Goal: Navigation & Orientation: Find specific page/section

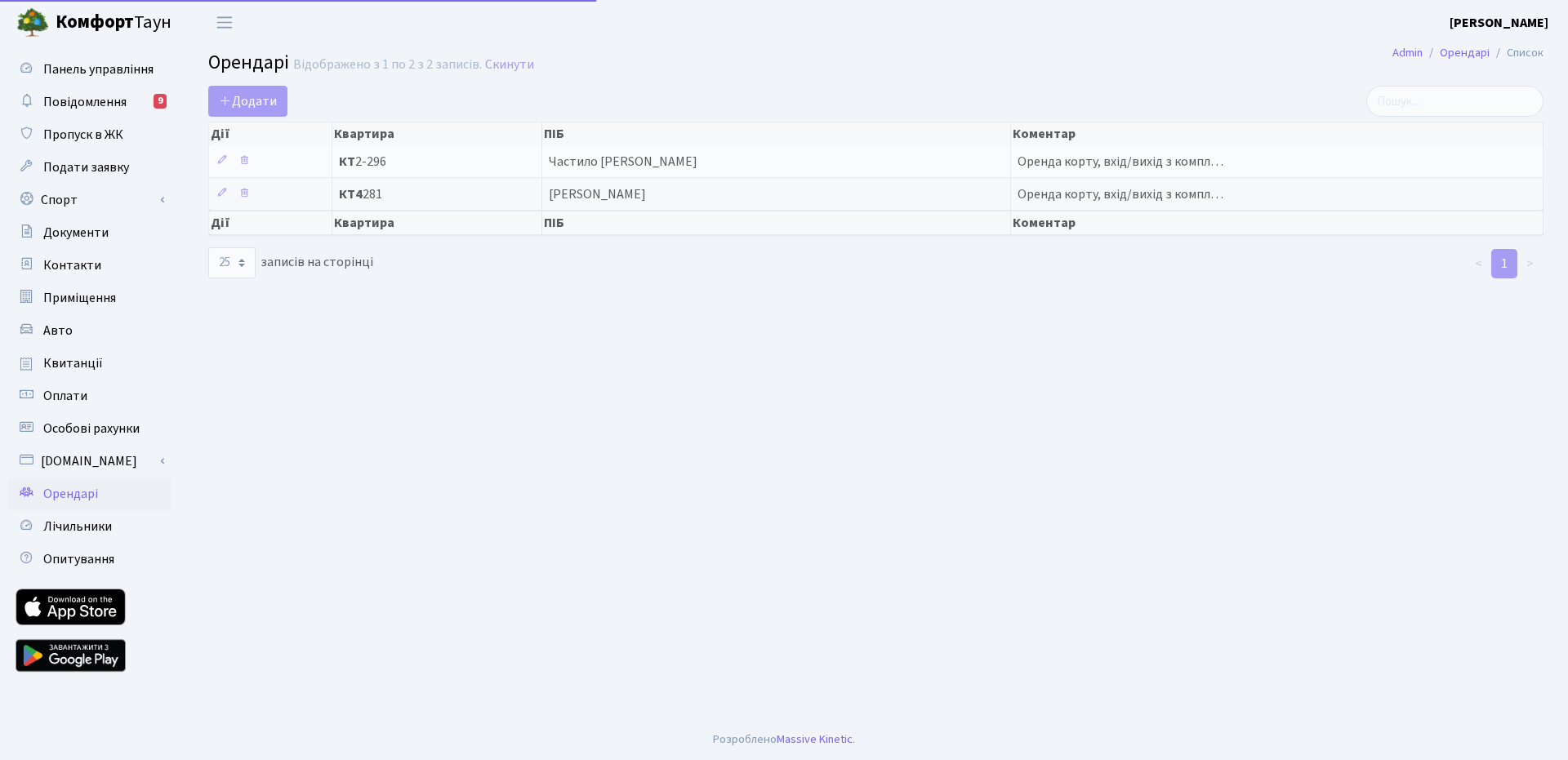
select select "25"
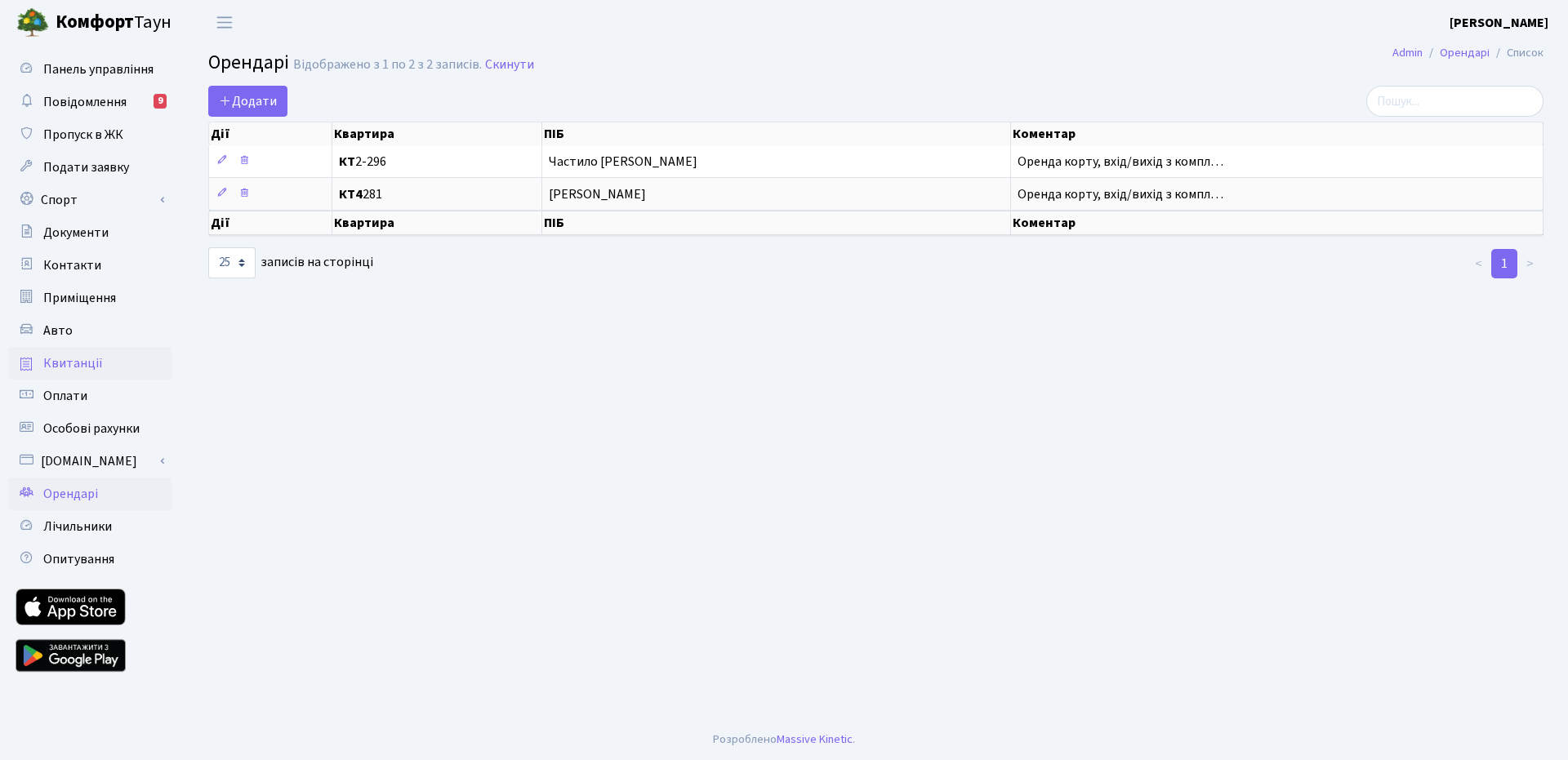
click at [58, 357] on span "Квитанції" at bounding box center [73, 363] width 59 height 18
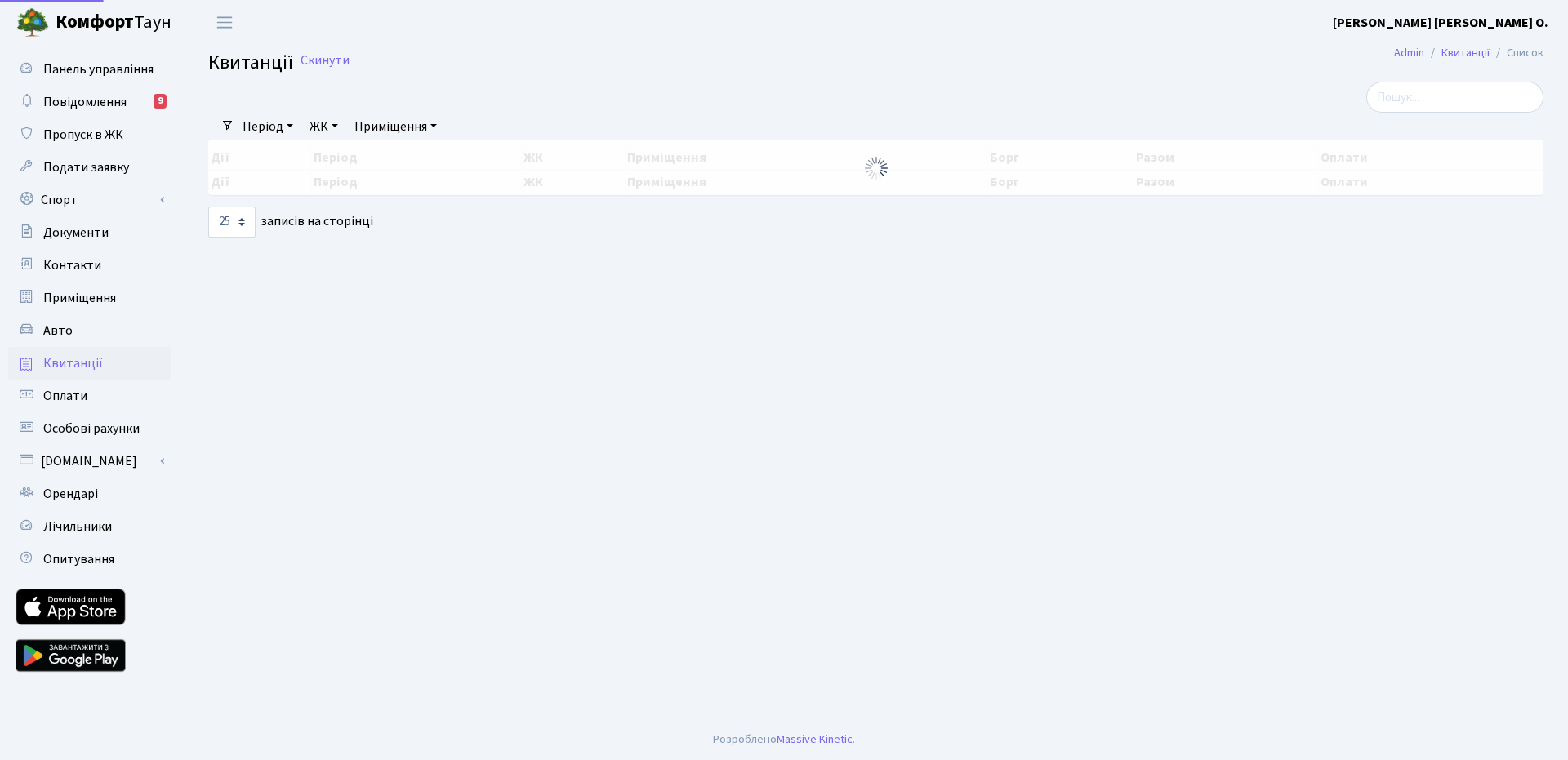
select select "25"
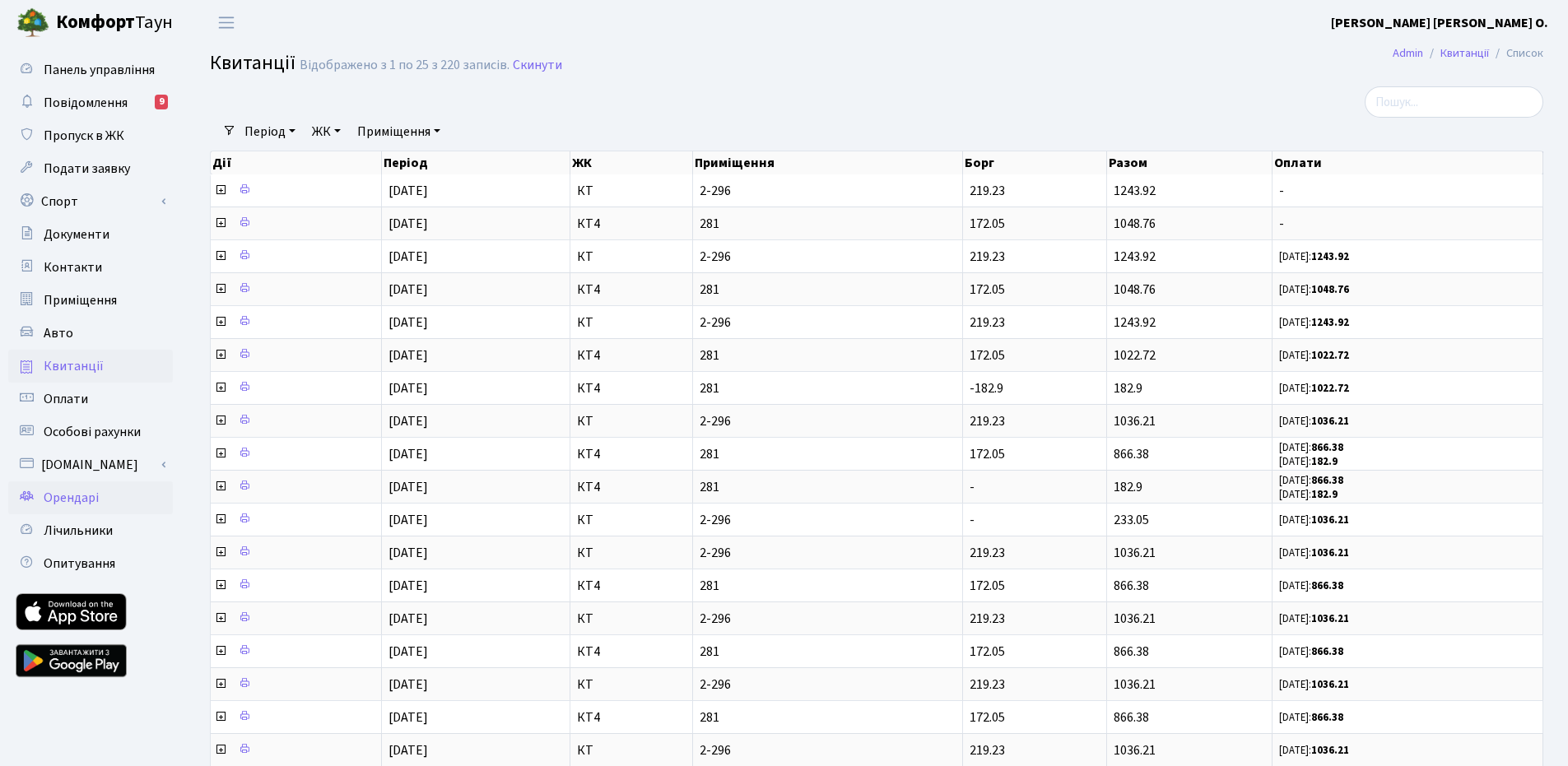
click at [70, 503] on span "Орендарі" at bounding box center [71, 498] width 55 height 18
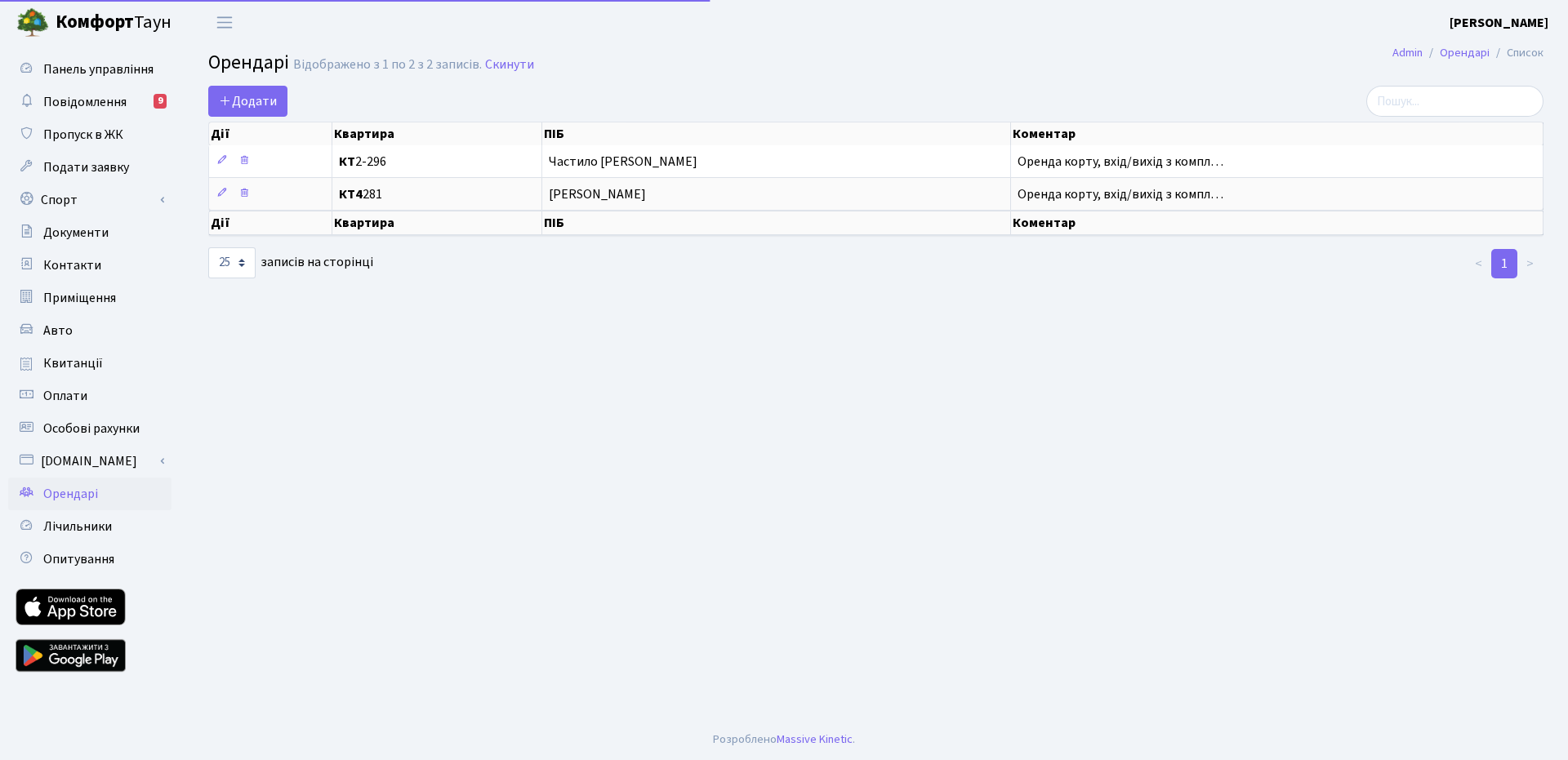
select select "25"
click at [125, 101] on span "Повідомлення" at bounding box center [85, 102] width 84 height 18
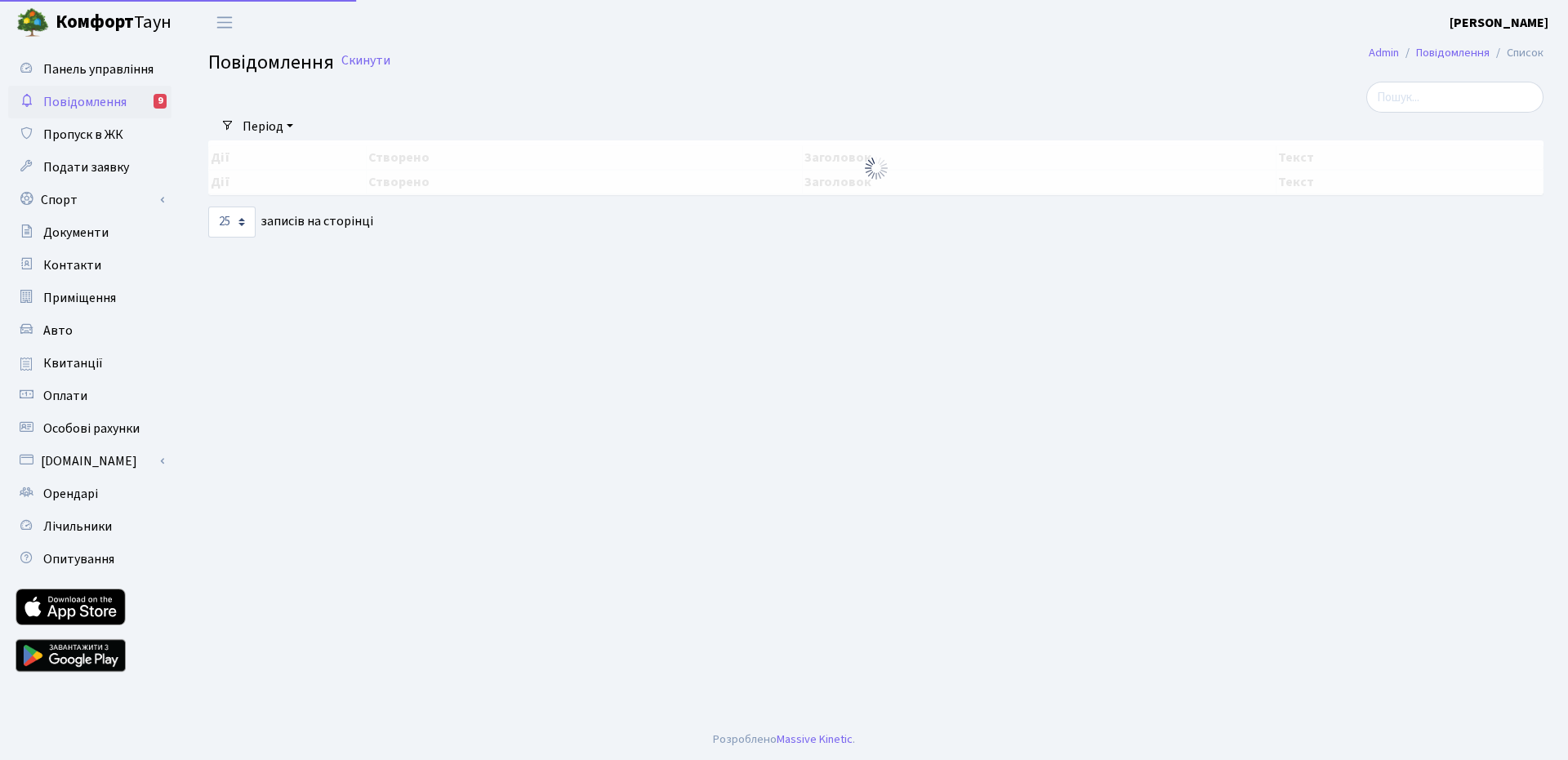
select select "25"
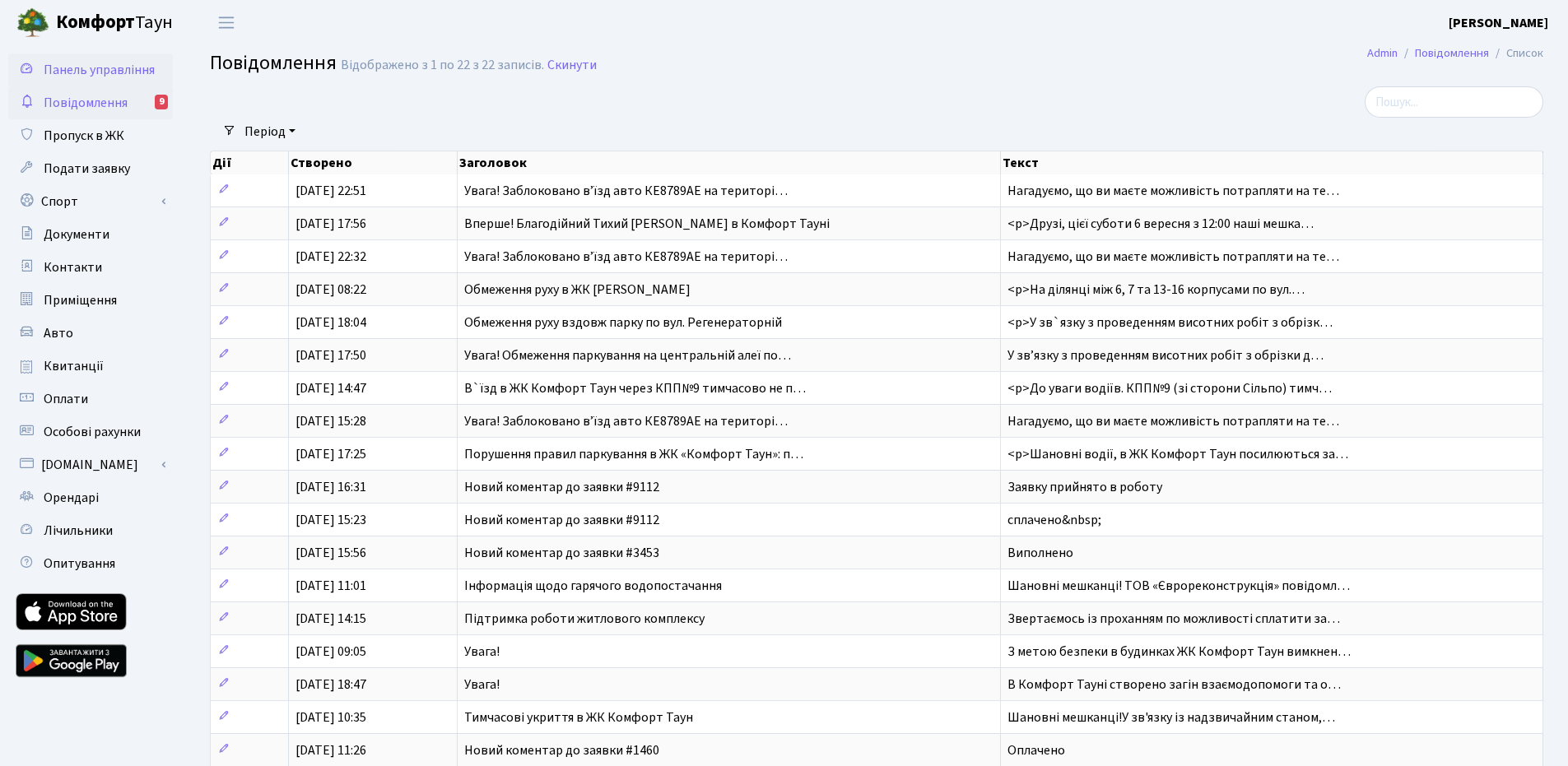
click at [97, 72] on span "Панель управління" at bounding box center [99, 69] width 112 height 18
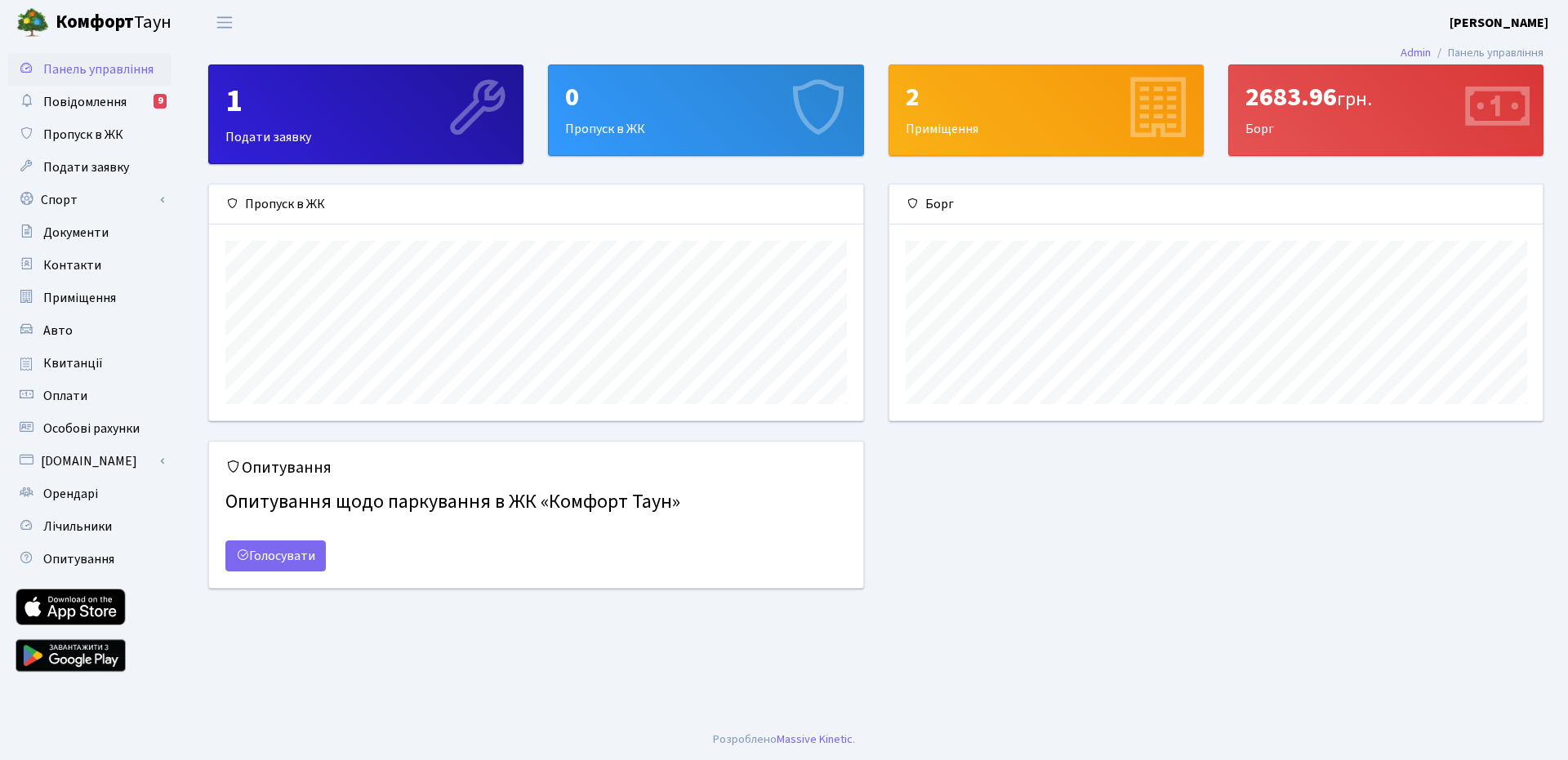
scroll to position [236, 654]
